Goal: Navigation & Orientation: Find specific page/section

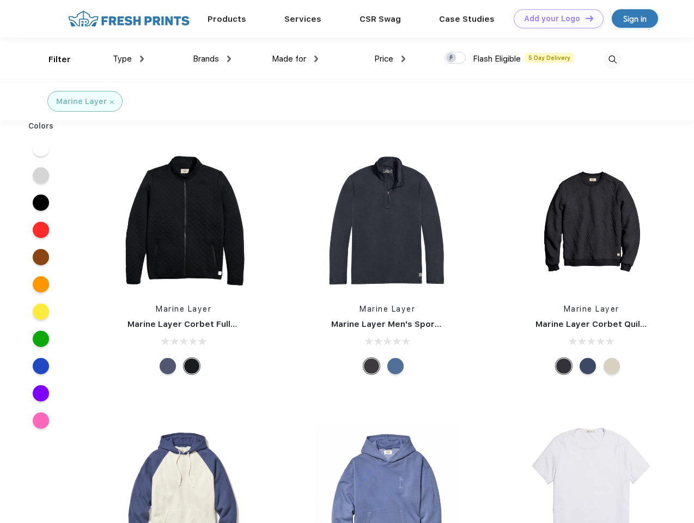
click at [554, 19] on link "Add your Logo Design Tool" at bounding box center [558, 18] width 90 height 19
click at [0, 0] on div "Design Tool" at bounding box center [0, 0] width 0 height 0
click at [584, 18] on link "Add your Logo Design Tool" at bounding box center [558, 18] width 90 height 19
click at [52, 59] on div "Filter" at bounding box center [59, 59] width 22 height 13
click at [129, 59] on span "Type" at bounding box center [122, 59] width 19 height 10
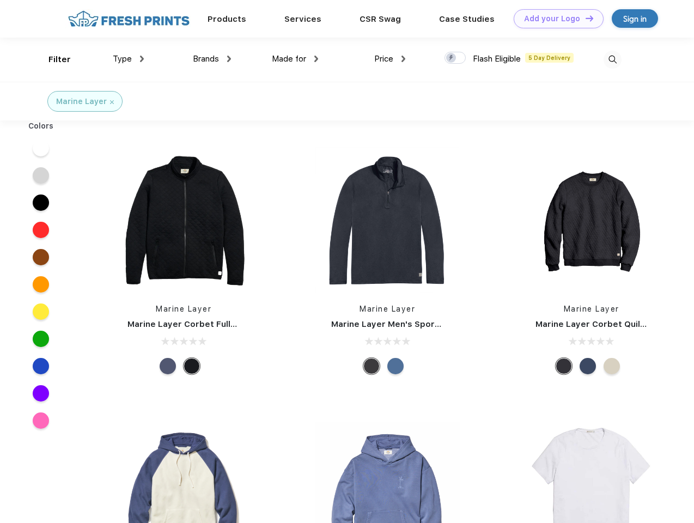
click at [212, 59] on span "Brands" at bounding box center [206, 59] width 26 height 10
click at [295, 59] on span "Made for" at bounding box center [289, 59] width 34 height 10
click at [390, 59] on span "Price" at bounding box center [383, 59] width 19 height 10
click at [455, 58] on div at bounding box center [454, 58] width 21 height 12
click at [451, 58] on input "checkbox" at bounding box center [447, 54] width 7 height 7
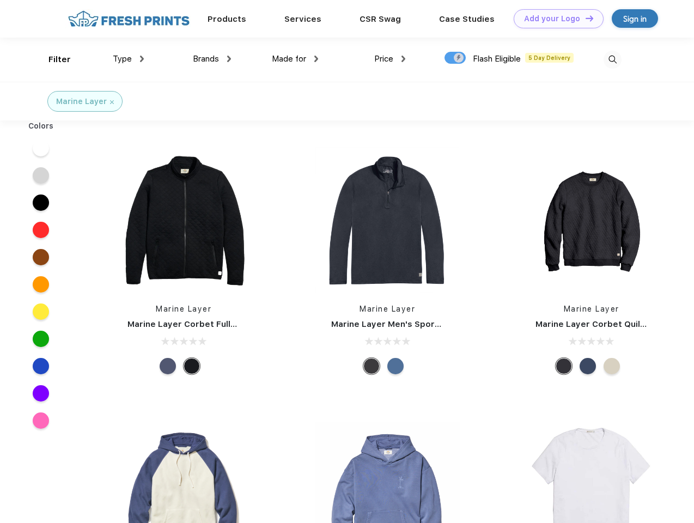
click at [612, 59] on img at bounding box center [612, 60] width 18 height 18
